Goal: Transaction & Acquisition: Download file/media

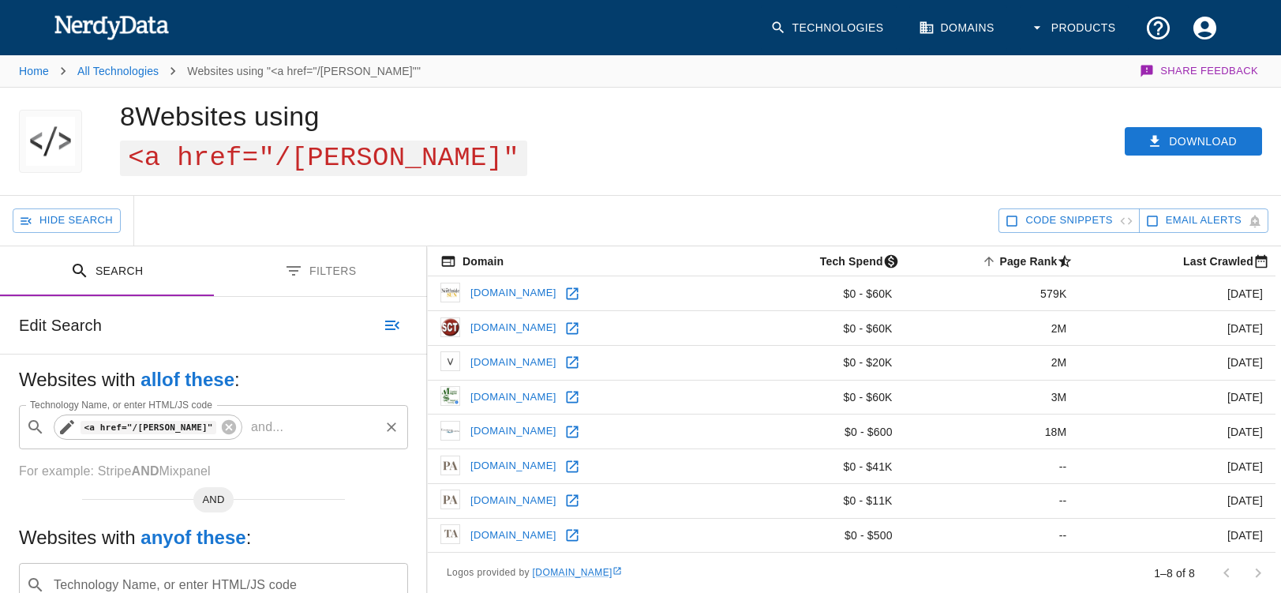
drag, startPoint x: 203, startPoint y: 394, endPoint x: 181, endPoint y: 394, distance: 21.3
click at [220, 418] on icon at bounding box center [228, 426] width 17 height 17
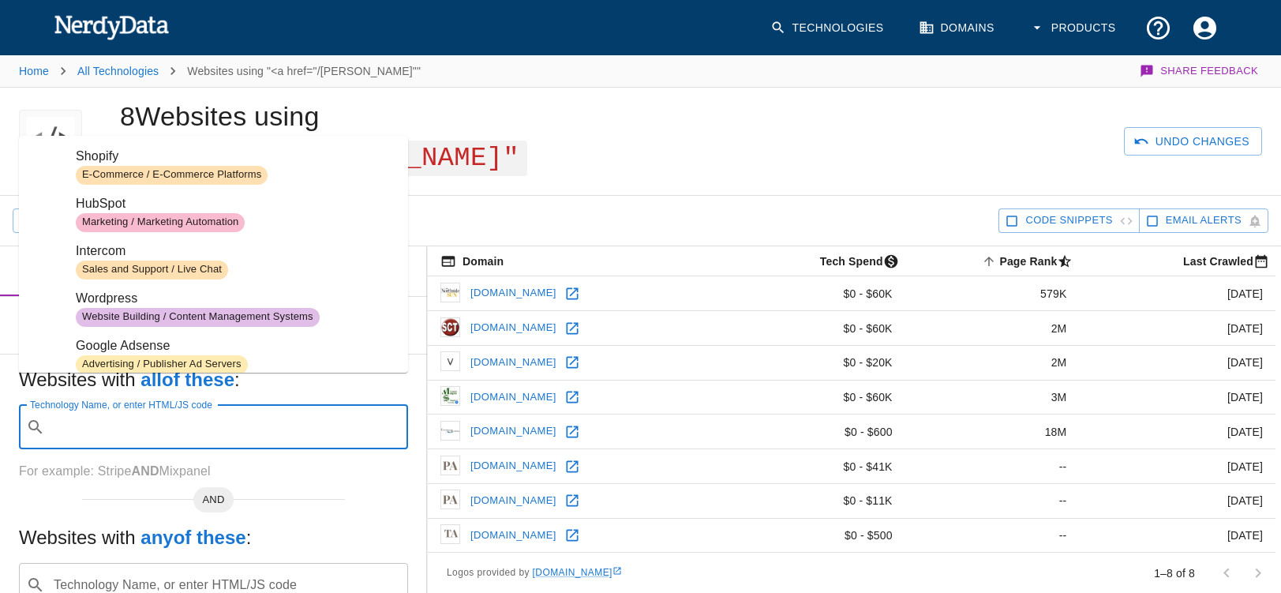
click at [99, 412] on input "Technology Name, or enter HTML/JS code" at bounding box center [226, 427] width 350 height 30
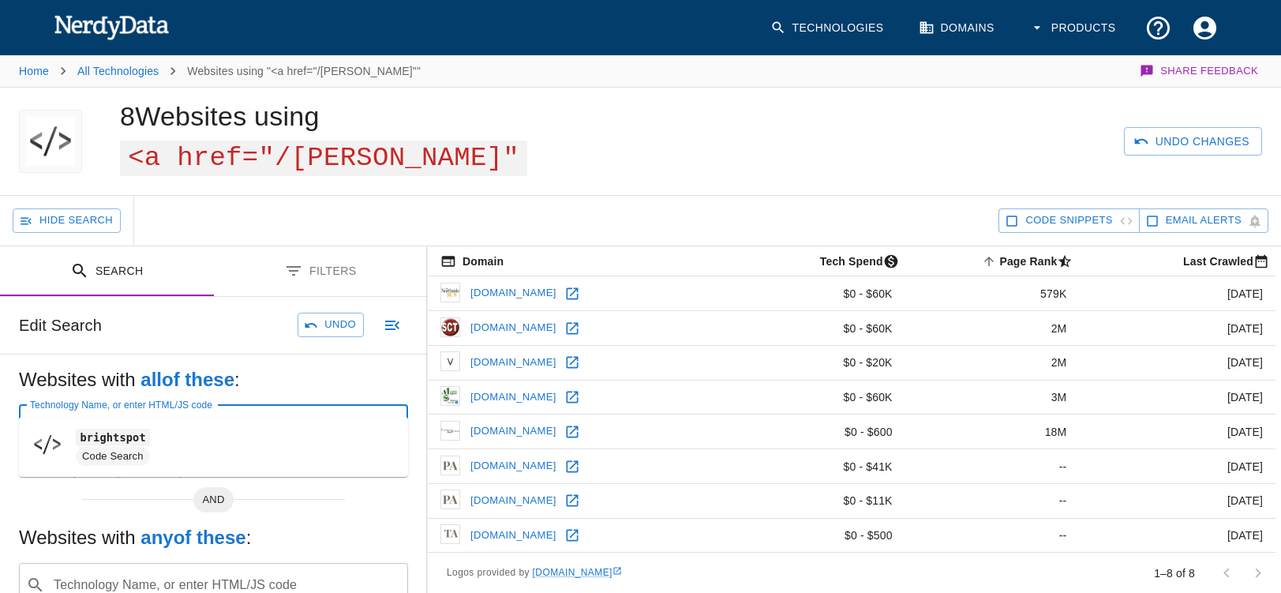
click at [115, 438] on code "brightspot" at bounding box center [113, 436] width 74 height 17
type input "brightspot"
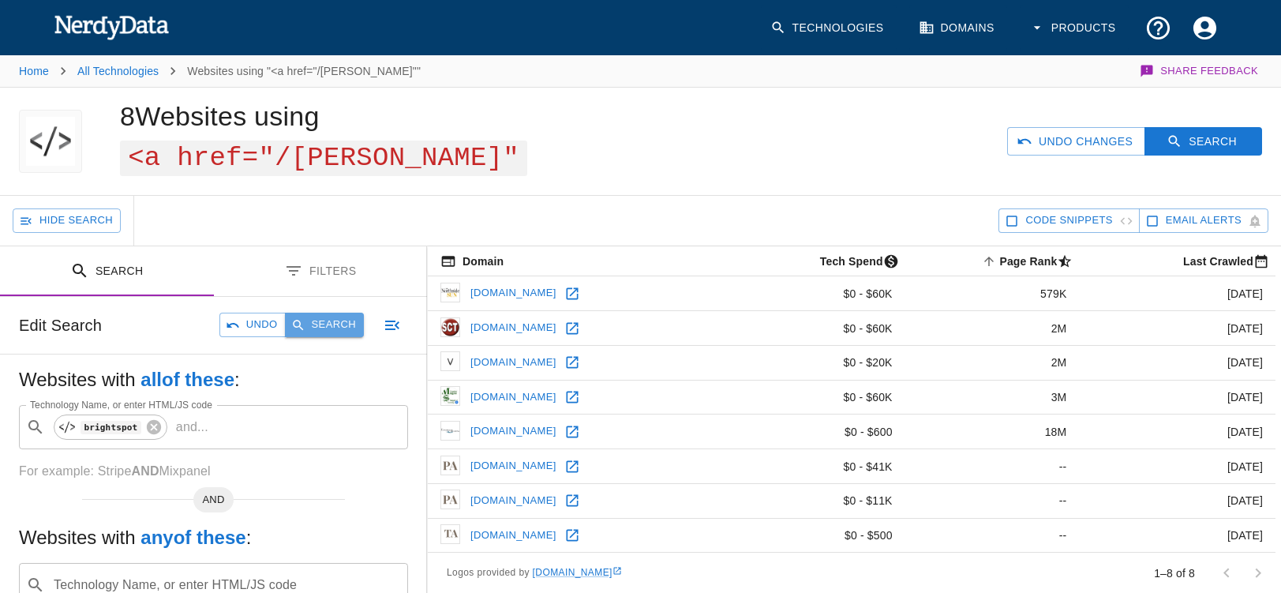
click at [331, 312] on button "Search" at bounding box center [324, 324] width 79 height 24
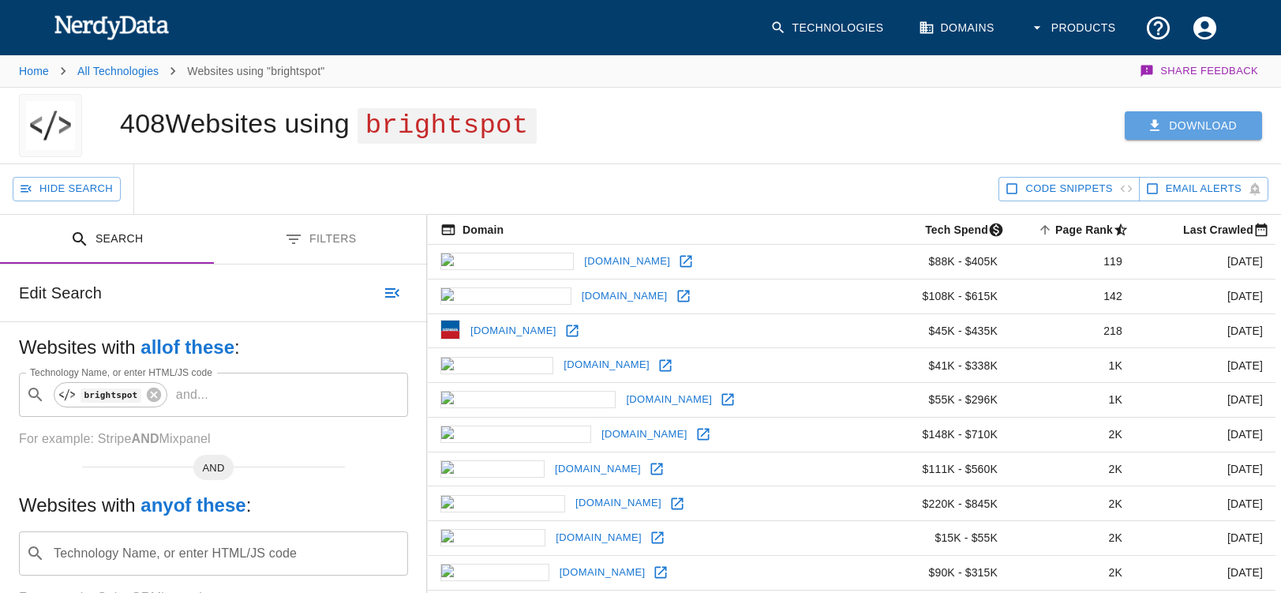
click at [1180, 130] on button "Download" at bounding box center [1192, 125] width 137 height 29
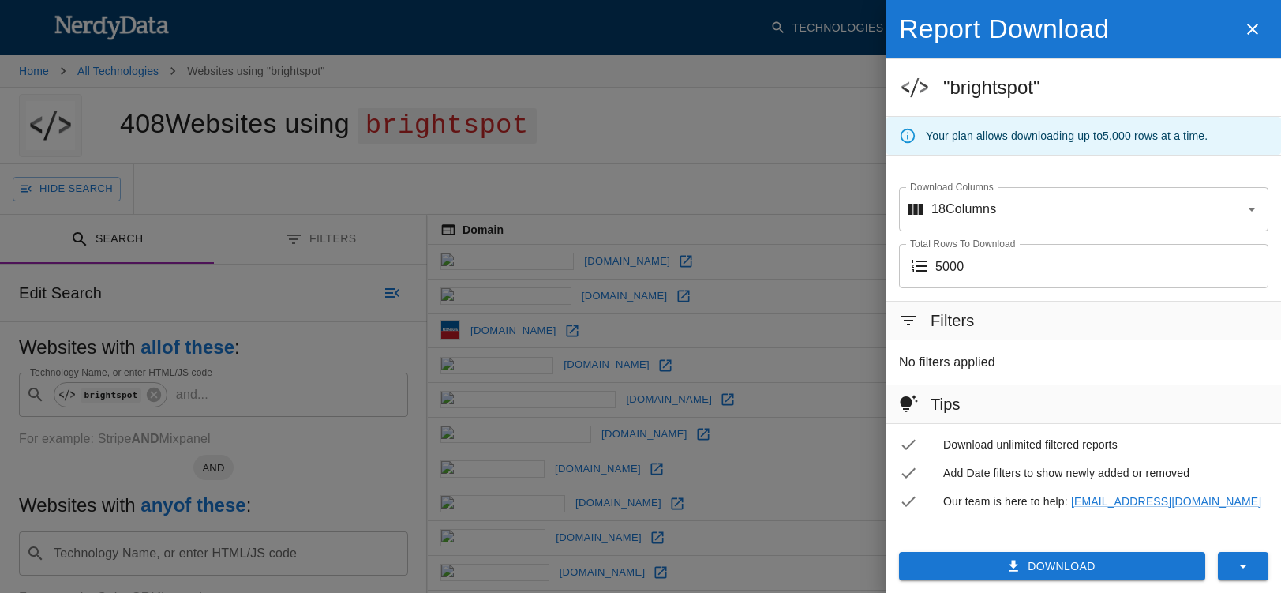
click at [1026, 565] on button "Download" at bounding box center [1052, 565] width 306 height 29
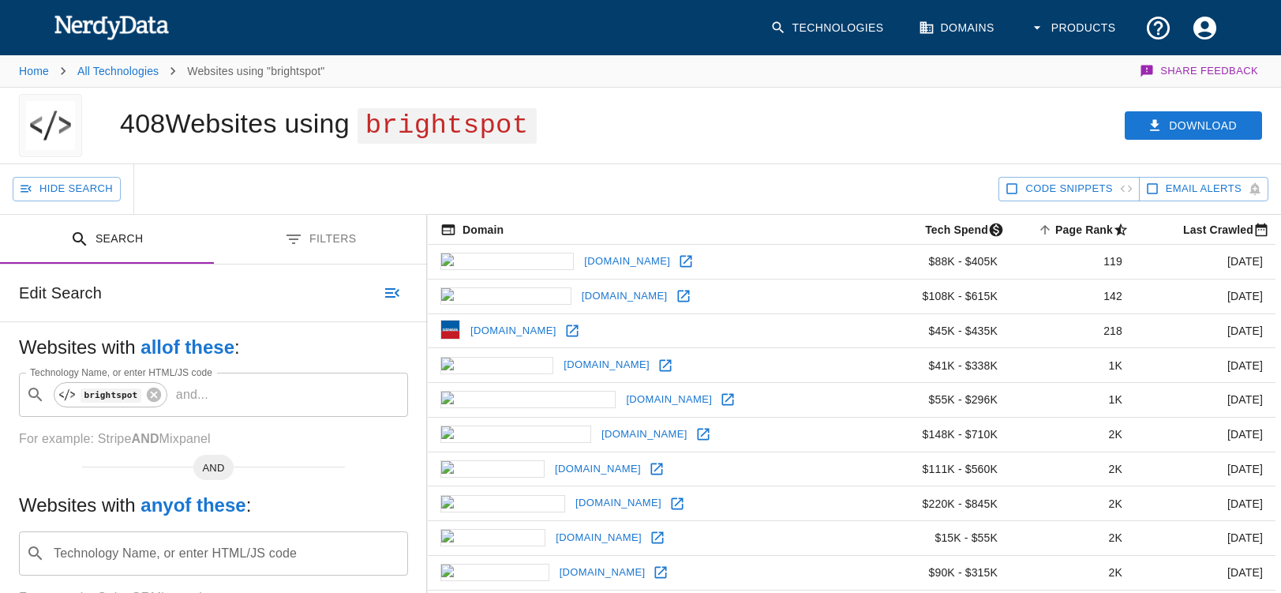
click at [95, 342] on h5 "Websites with all of these :" at bounding box center [213, 347] width 389 height 25
click at [155, 397] on icon at bounding box center [153, 394] width 17 height 17
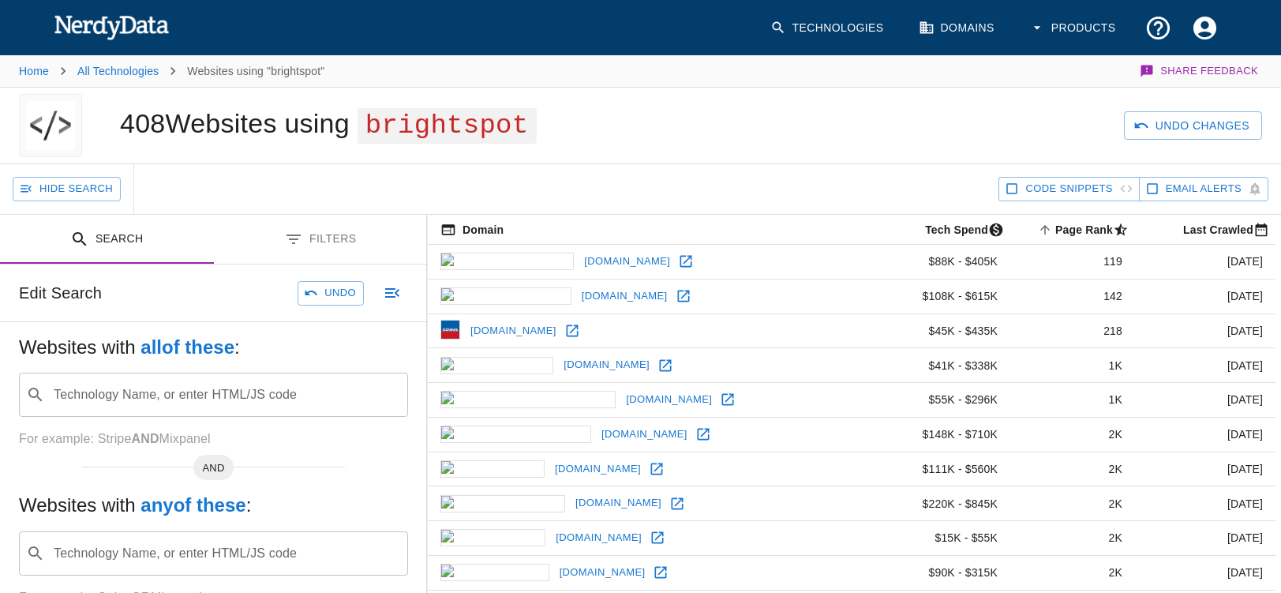
click at [106, 396] on input "Technology Name, or enter HTML/JS code" at bounding box center [226, 394] width 350 height 30
paste input "creativecirclecdn"
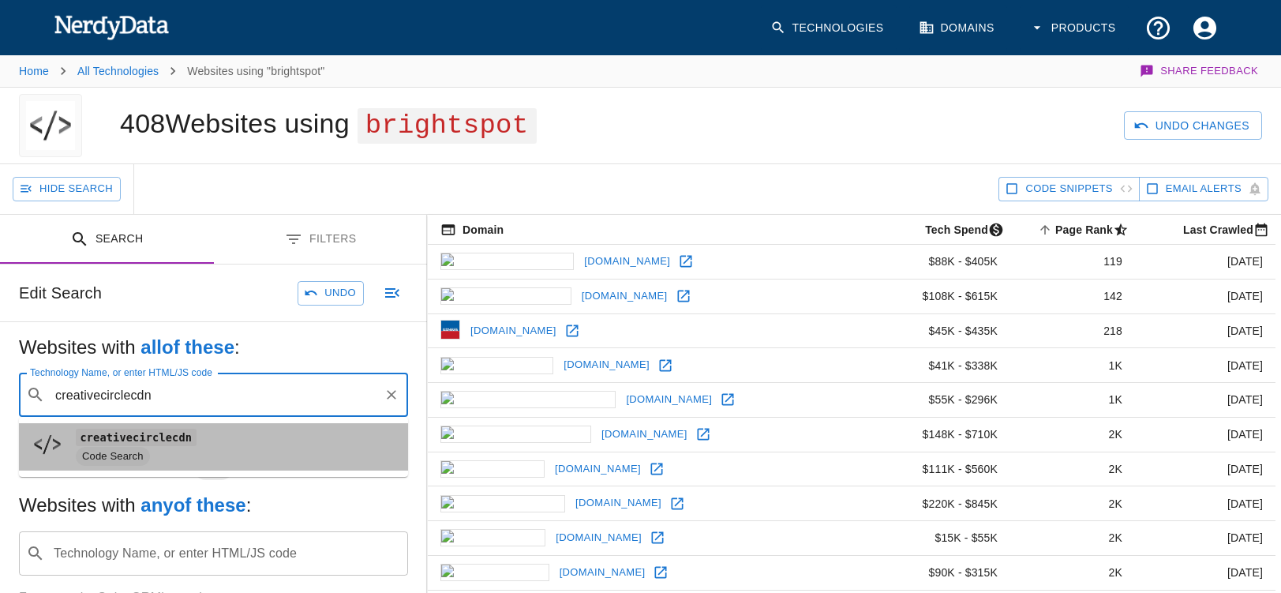
click at [129, 451] on span "Code Search" at bounding box center [113, 456] width 74 height 15
type input "creativecirclecdn"
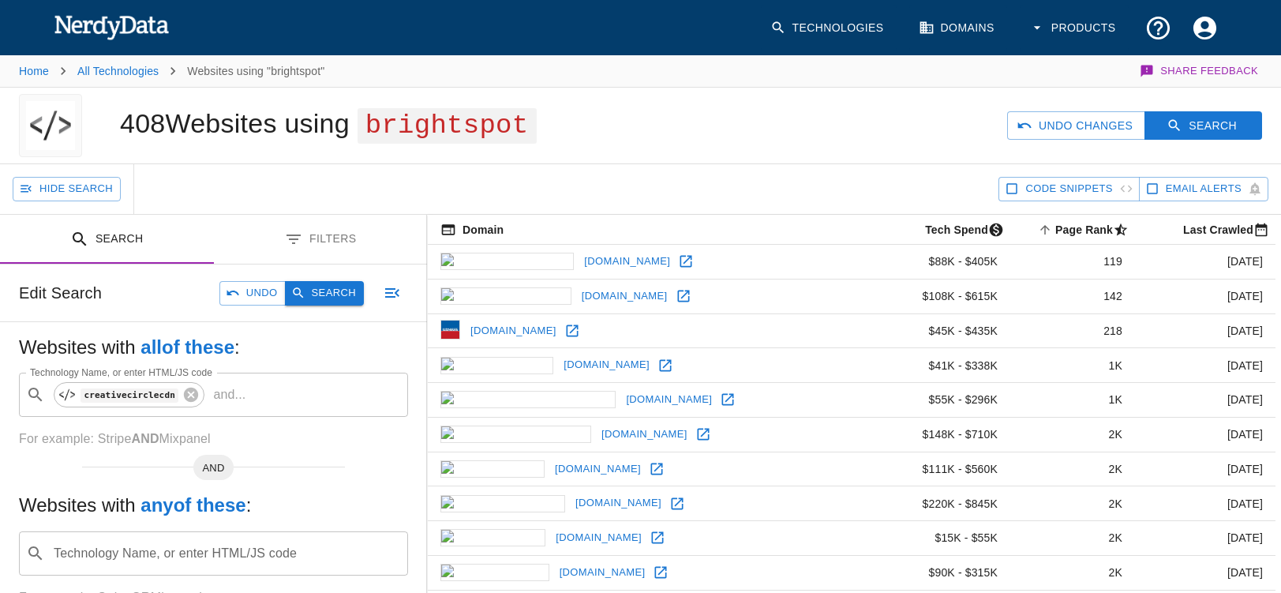
click at [313, 287] on button "Search" at bounding box center [324, 293] width 79 height 24
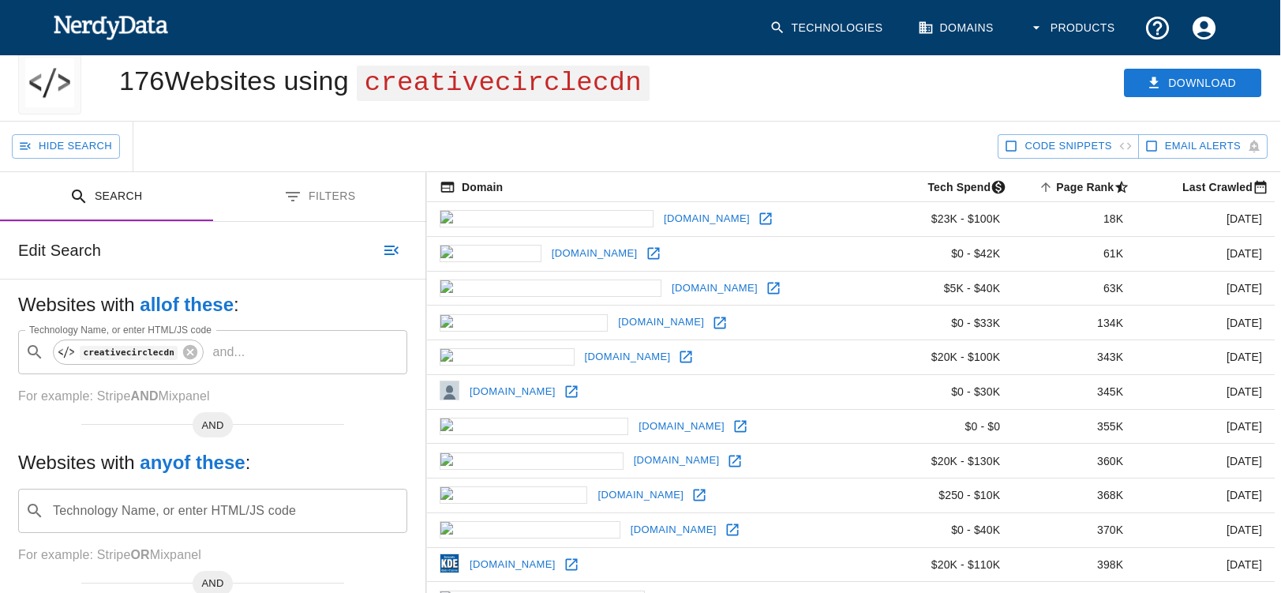
scroll to position [0, 1]
